Goal: Task Accomplishment & Management: Use online tool/utility

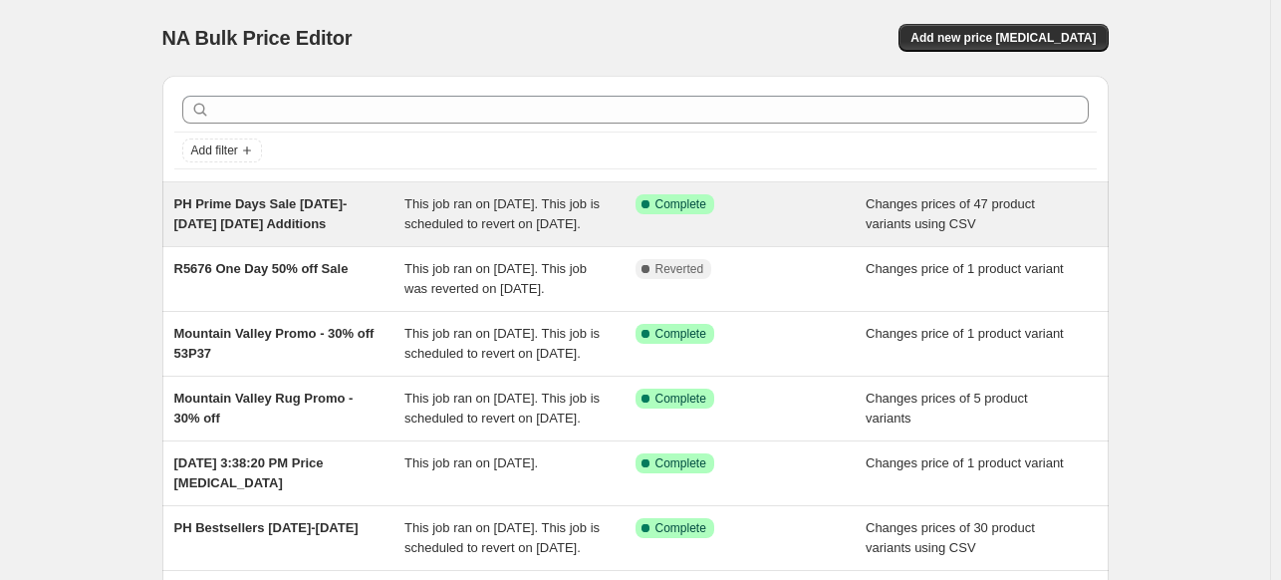
click at [491, 226] on span "This job ran on [DATE]. This job is scheduled to revert on [DATE]." at bounding box center [501, 213] width 195 height 35
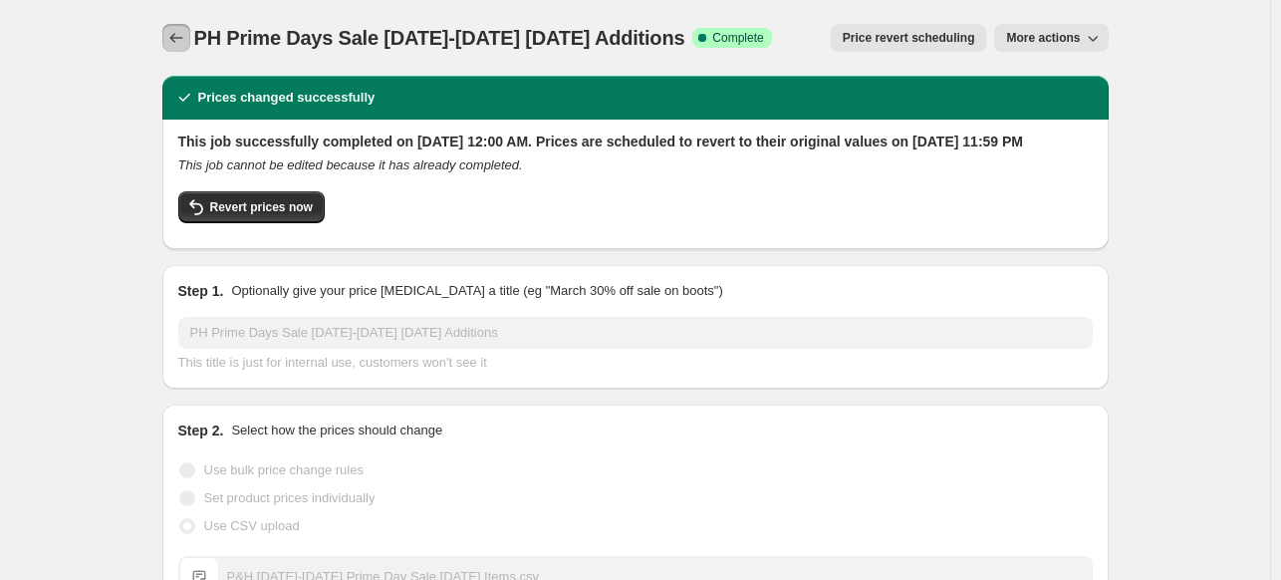
click at [183, 43] on icon "Price change jobs" at bounding box center [176, 38] width 20 height 20
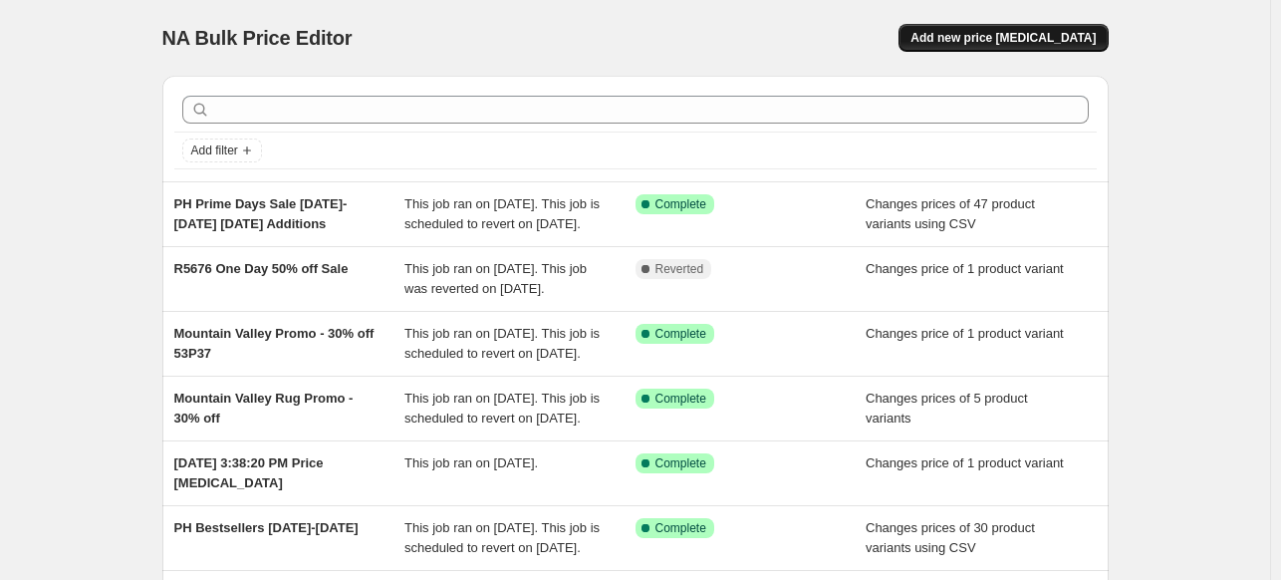
click at [1046, 43] on span "Add new price change job" at bounding box center [1002, 38] width 185 height 16
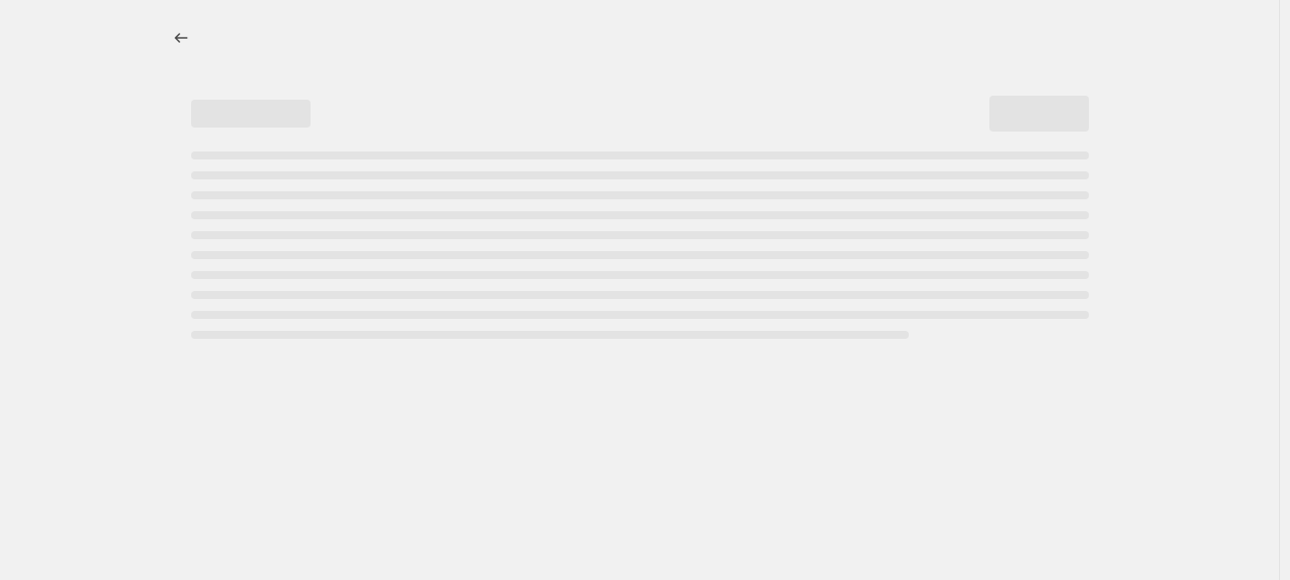
select select "percentage"
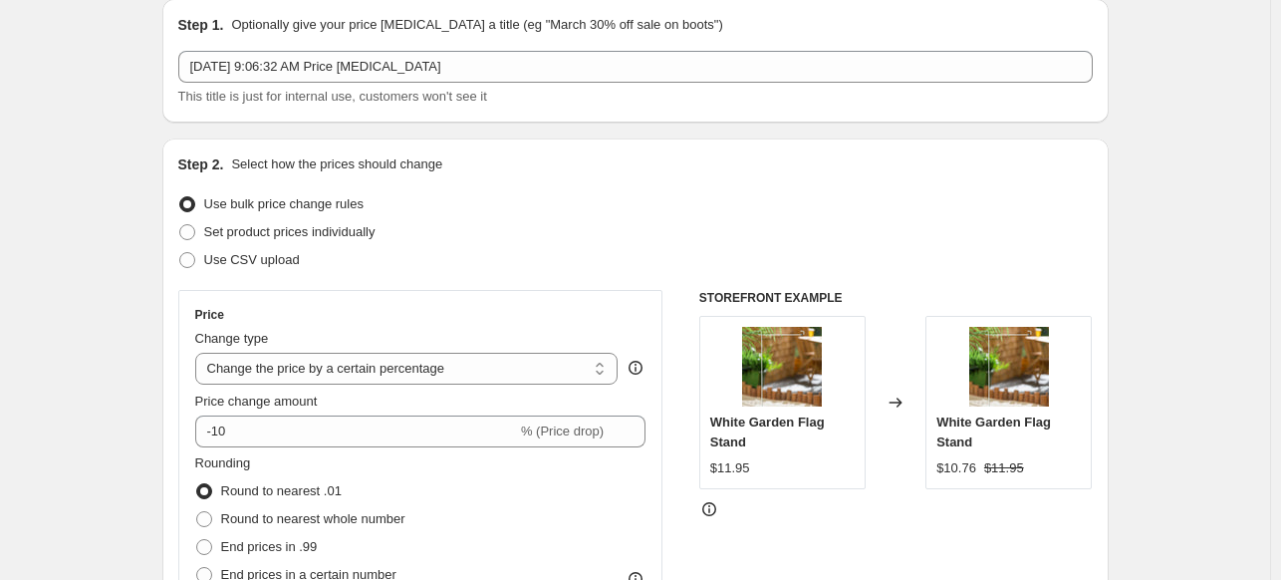
scroll to position [199, 0]
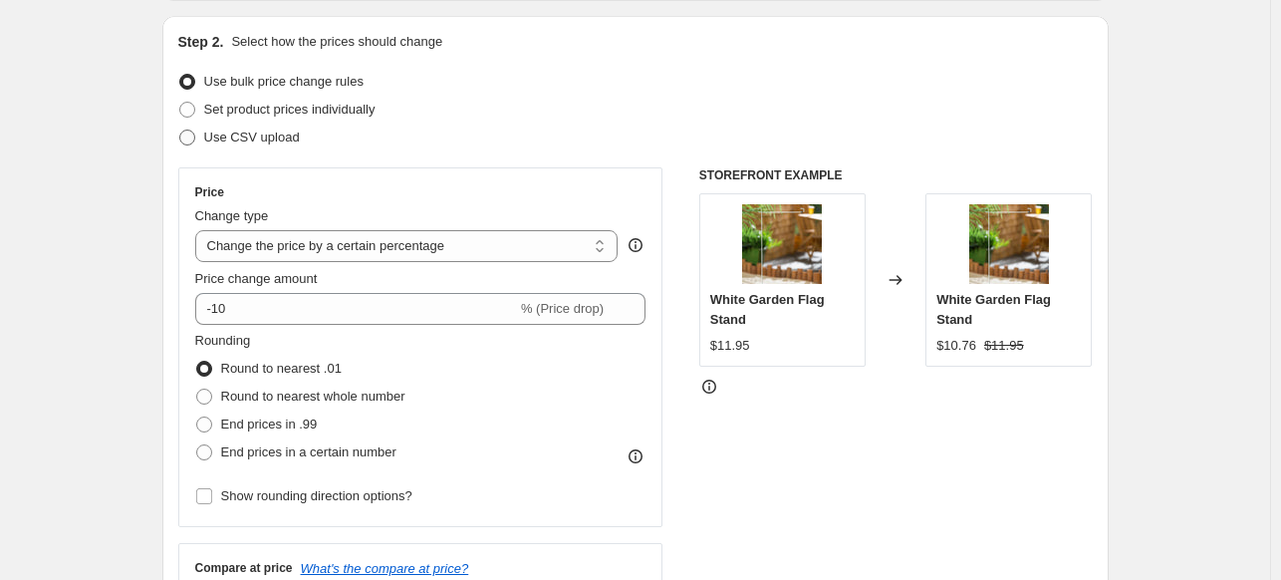
click at [191, 141] on span at bounding box center [187, 137] width 16 height 16
click at [180, 130] on input "Use CSV upload" at bounding box center [179, 129] width 1 height 1
radio input "true"
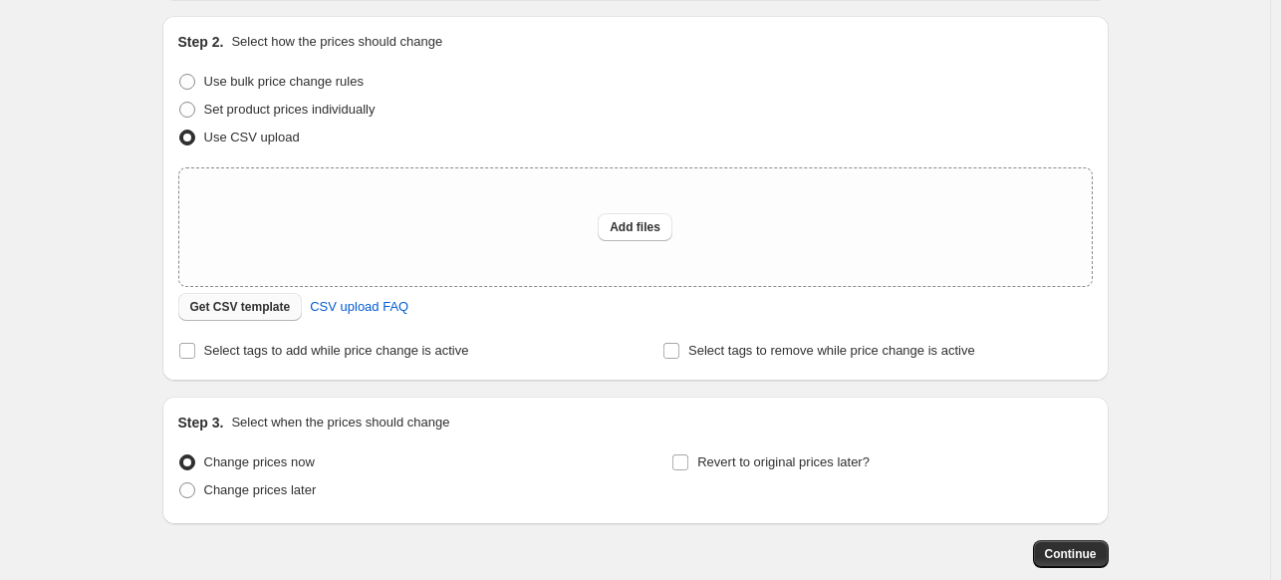
click at [231, 311] on span "Get CSV template" at bounding box center [240, 307] width 101 height 16
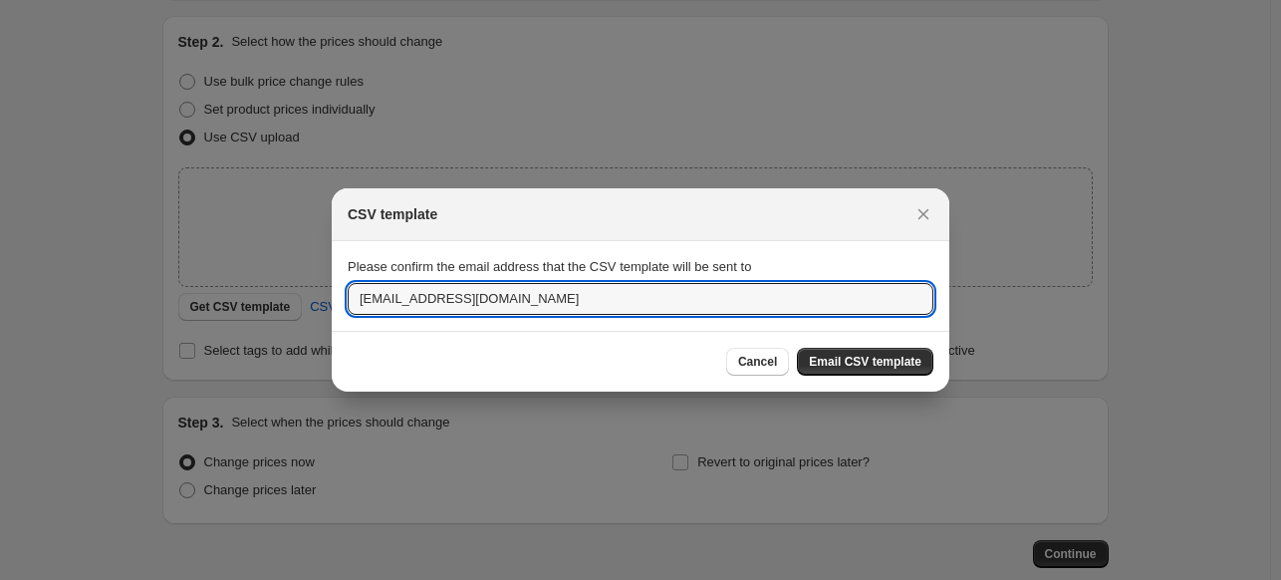
drag, startPoint x: 560, startPoint y: 301, endPoint x: 280, endPoint y: 302, distance: 279.8
type input "m"
type input "majohnson@myevergreen.com"
click at [908, 357] on span "Email CSV template" at bounding box center [865, 361] width 113 height 16
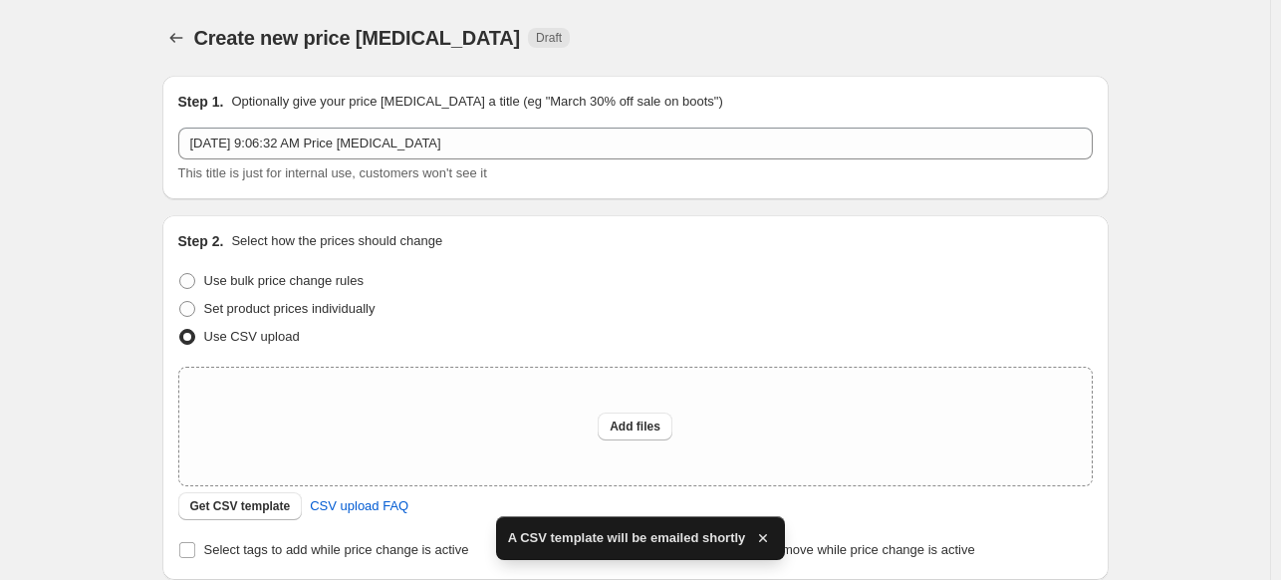
scroll to position [199, 0]
